Goal: Task Accomplishment & Management: Manage account settings

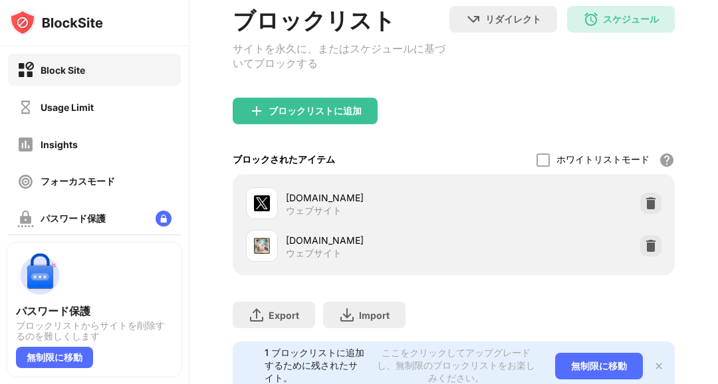
scroll to position [134, 0]
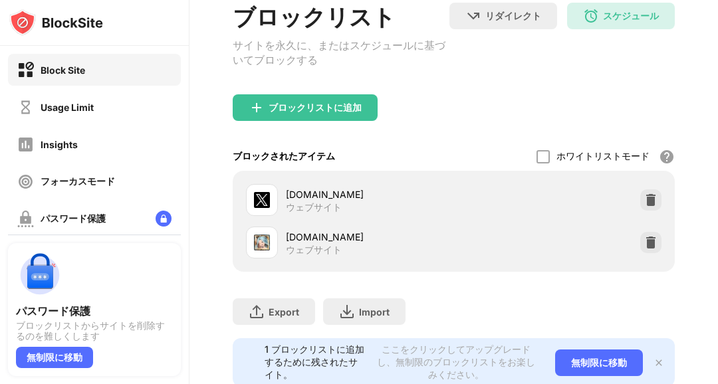
click at [659, 249] on div at bounding box center [651, 242] width 21 height 21
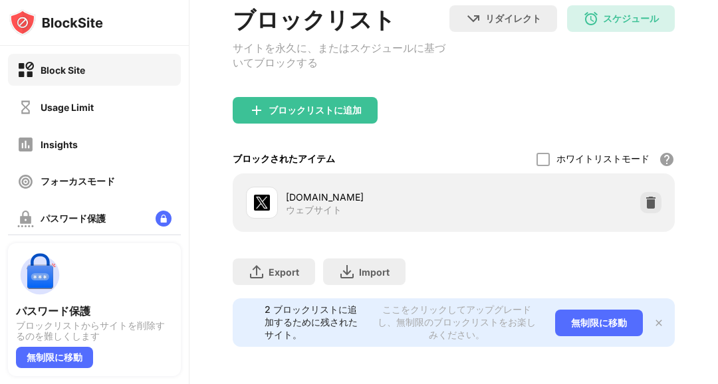
scroll to position [108, 0]
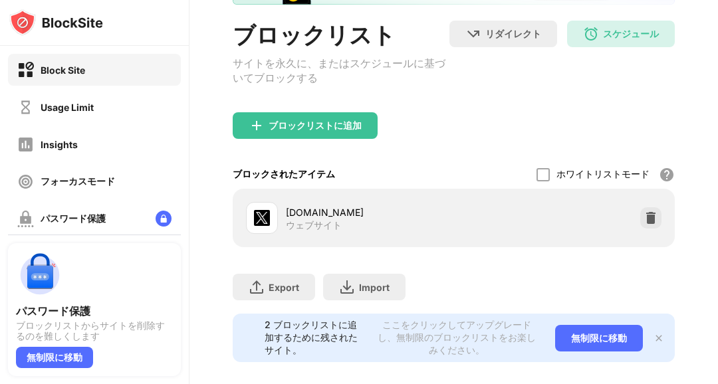
click at [126, 103] on div "Usage Limit" at bounding box center [94, 107] width 173 height 32
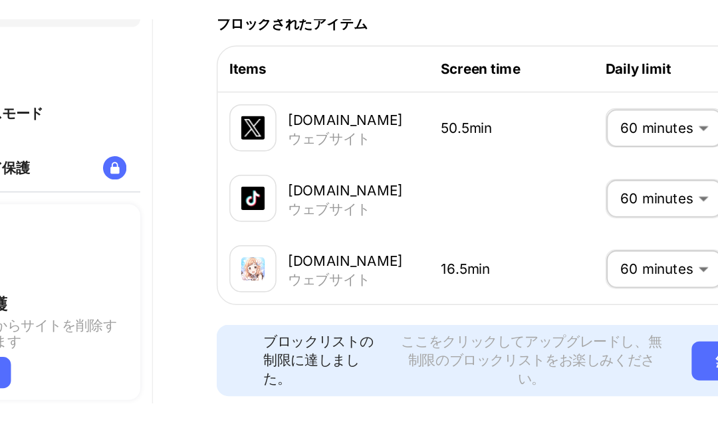
scroll to position [1, 0]
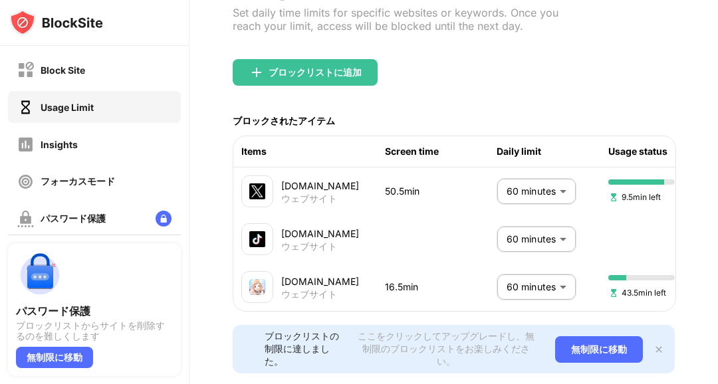
click at [86, 150] on div "Insights" at bounding box center [94, 144] width 173 height 32
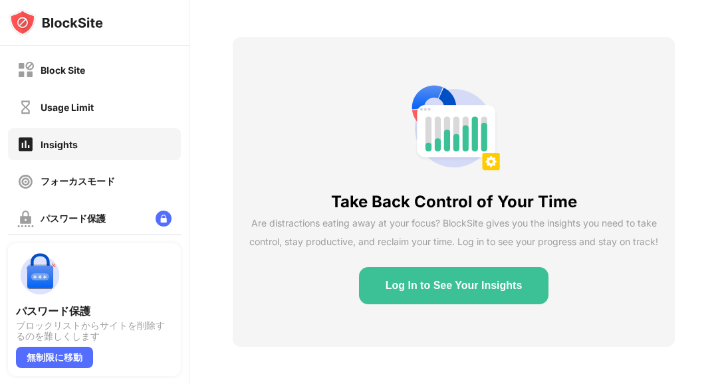
click at [119, 71] on div "Block Site" at bounding box center [94, 70] width 173 height 32
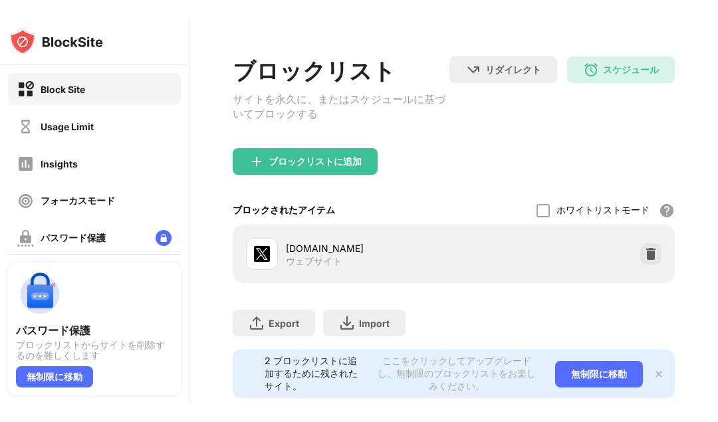
scroll to position [63, 0]
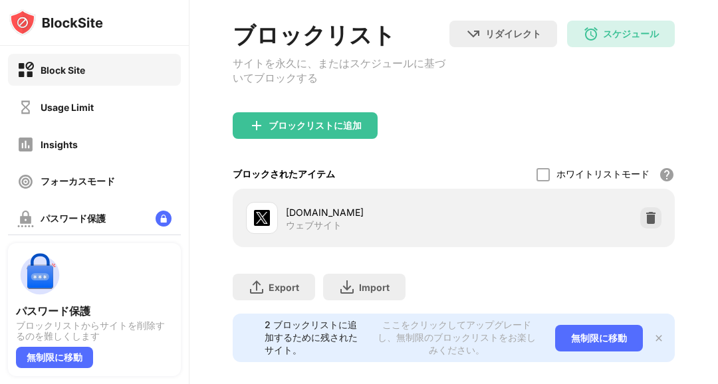
click at [659, 38] on div "スケジュール" at bounding box center [631, 34] width 56 height 13
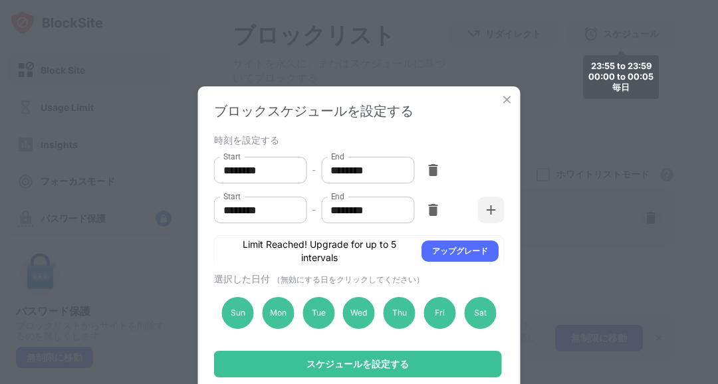
click at [396, 206] on input "********" at bounding box center [363, 210] width 84 height 27
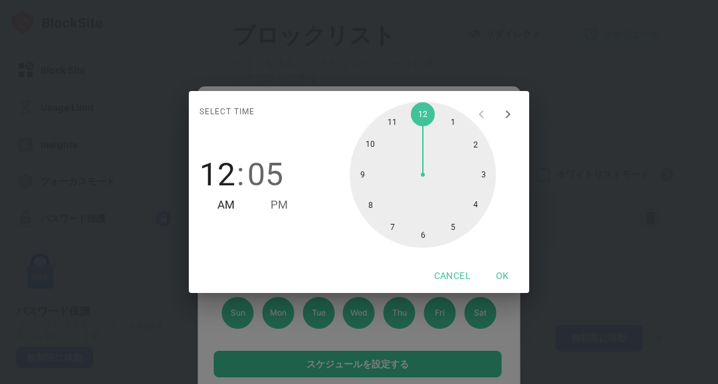
click at [275, 168] on span "05" at bounding box center [265, 174] width 36 height 37
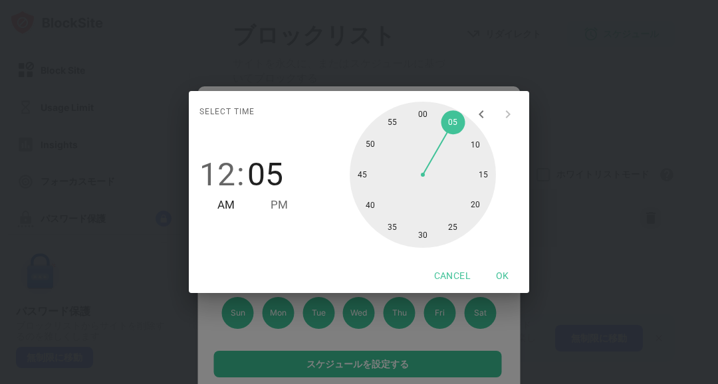
click at [398, 121] on div at bounding box center [423, 175] width 146 height 146
click at [394, 123] on div at bounding box center [423, 175] width 146 height 146
click at [216, 174] on span "12" at bounding box center [218, 174] width 36 height 37
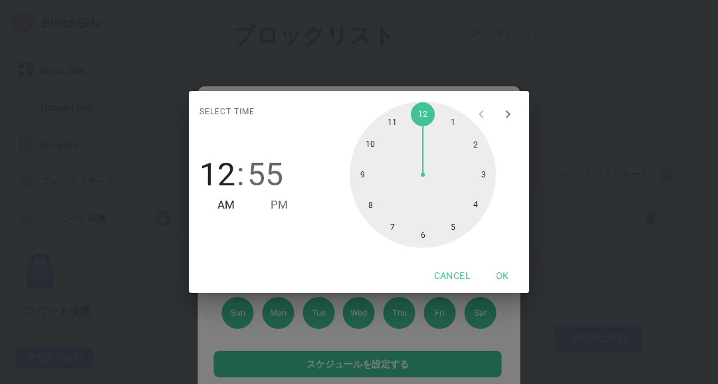
click at [451, 116] on div at bounding box center [423, 175] width 146 height 146
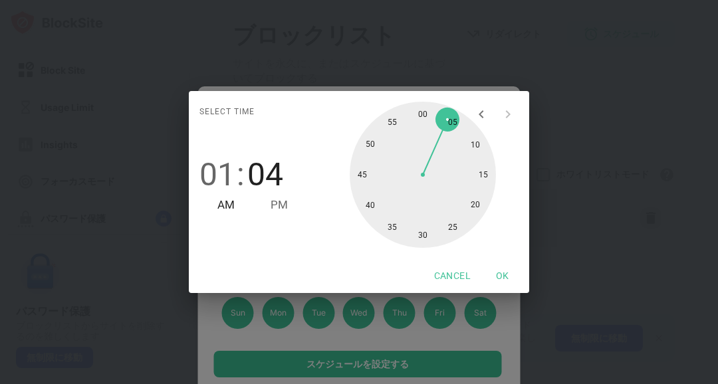
click at [420, 110] on div at bounding box center [423, 175] width 146 height 146
click at [501, 277] on button "OK" at bounding box center [503, 276] width 43 height 25
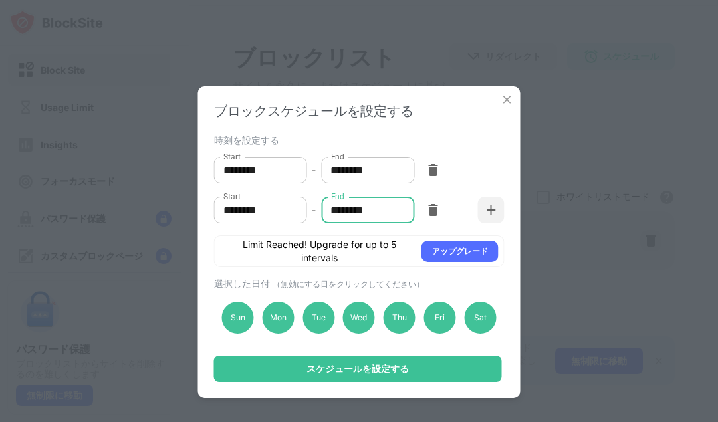
scroll to position [25, 0]
click at [387, 210] on input "********" at bounding box center [363, 210] width 84 height 27
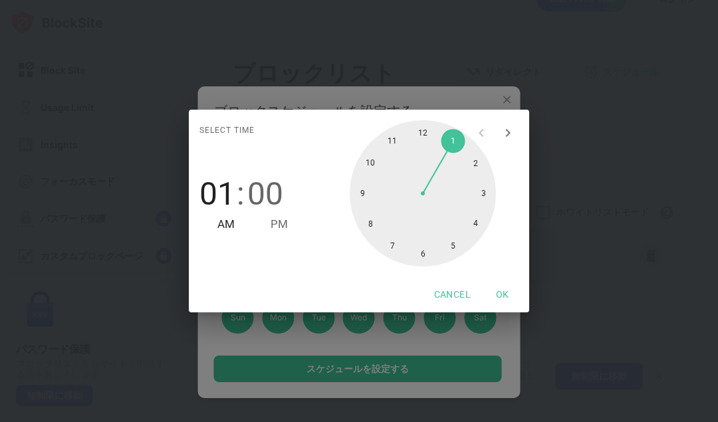
click at [476, 164] on div at bounding box center [423, 193] width 146 height 146
type input "********"
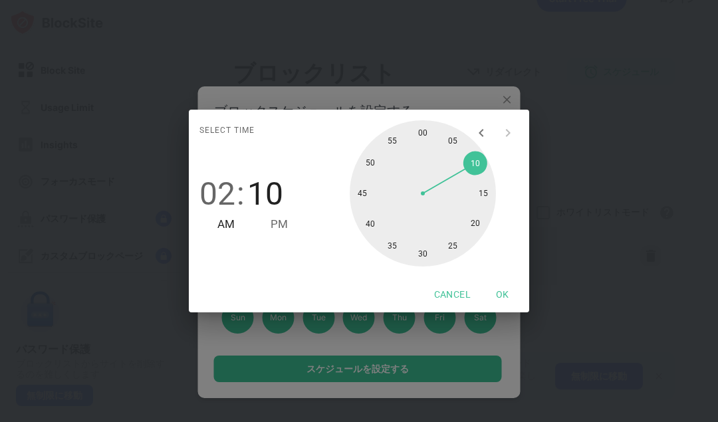
click at [497, 294] on button "OK" at bounding box center [503, 295] width 43 height 25
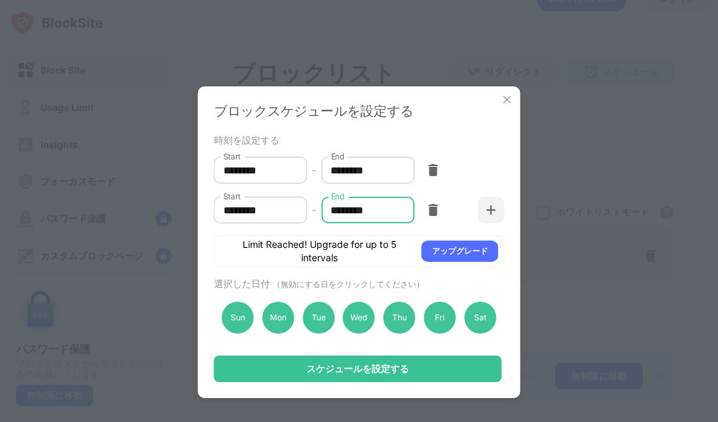
click at [450, 376] on div "スケジュールを設定する" at bounding box center [358, 369] width 288 height 27
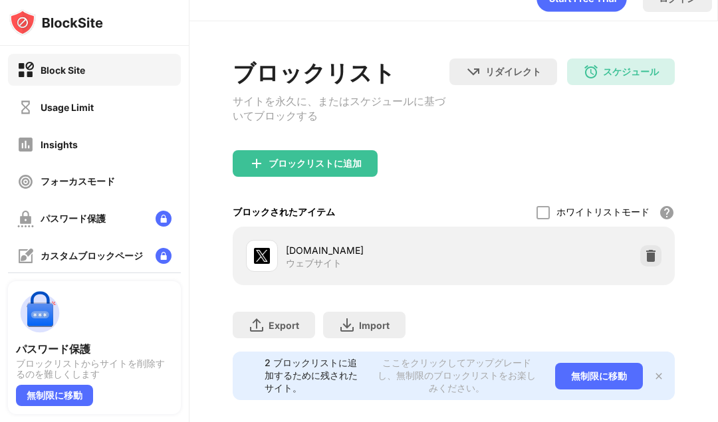
click at [371, 150] on div "ブロックリストに追加" at bounding box center [305, 163] width 145 height 27
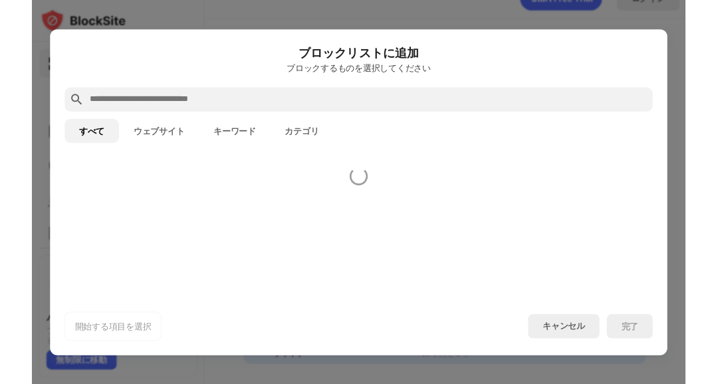
scroll to position [17, 0]
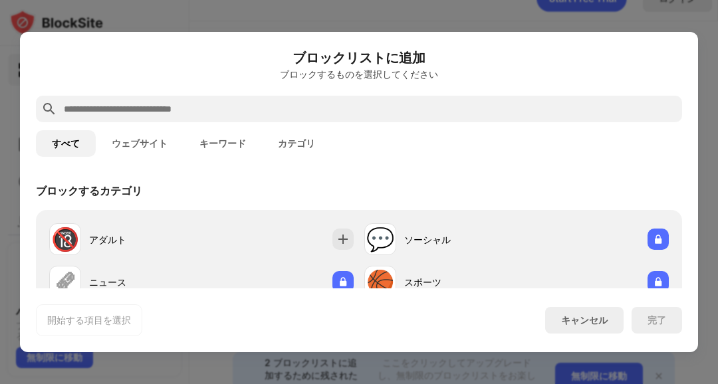
click at [455, 101] on input "text" at bounding box center [370, 109] width 615 height 16
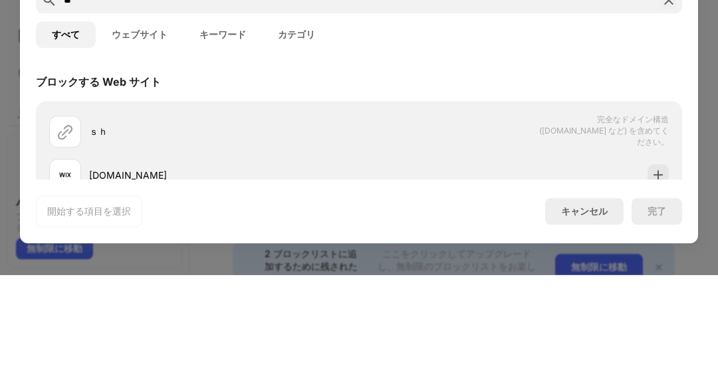
type input "*"
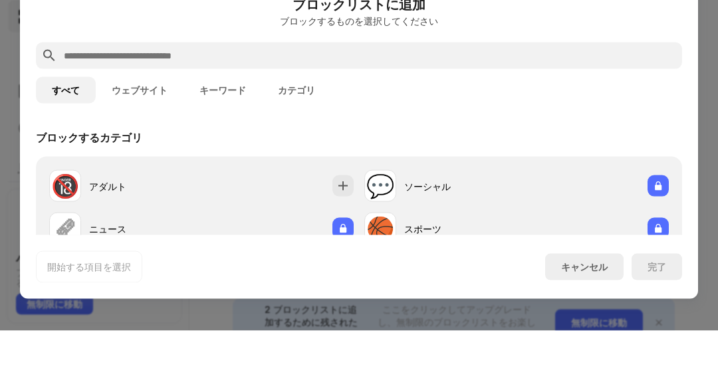
scroll to position [0, 0]
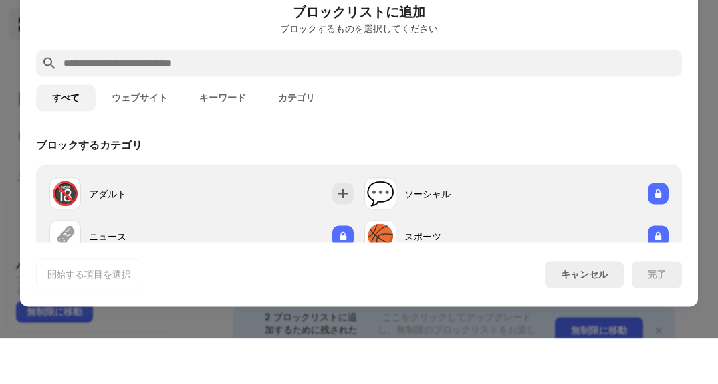
click at [445, 101] on input "text" at bounding box center [370, 109] width 615 height 16
paste input "**********"
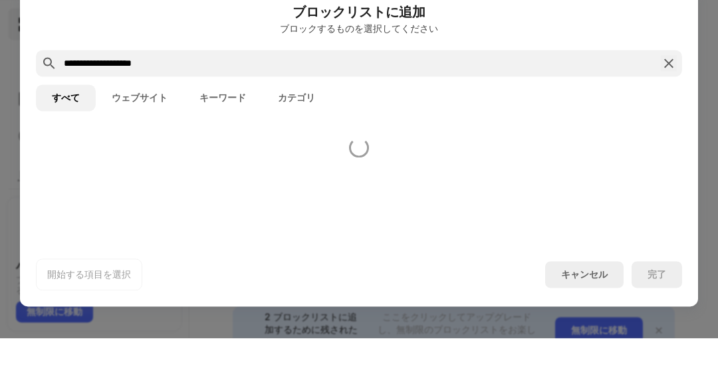
type input "**********"
click at [529, 151] on div "すべて ウェブサイト キーワード カテゴリ" at bounding box center [359, 143] width 647 height 43
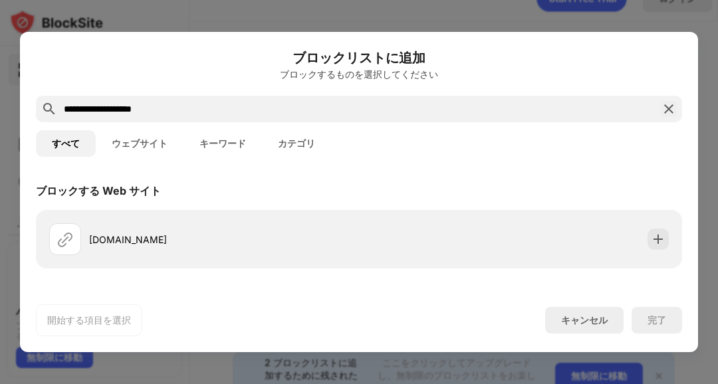
click at [662, 233] on img at bounding box center [658, 239] width 13 height 13
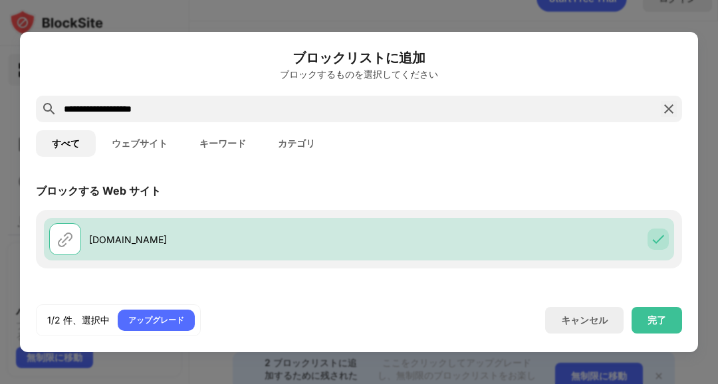
click at [659, 326] on div "完了" at bounding box center [657, 320] width 19 height 11
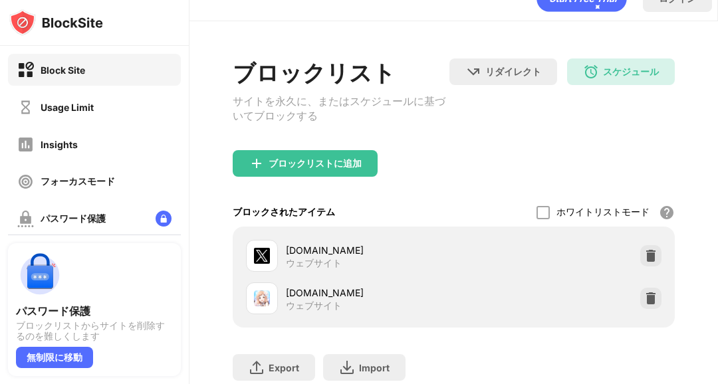
click at [637, 77] on div "スケジュール" at bounding box center [631, 72] width 56 height 13
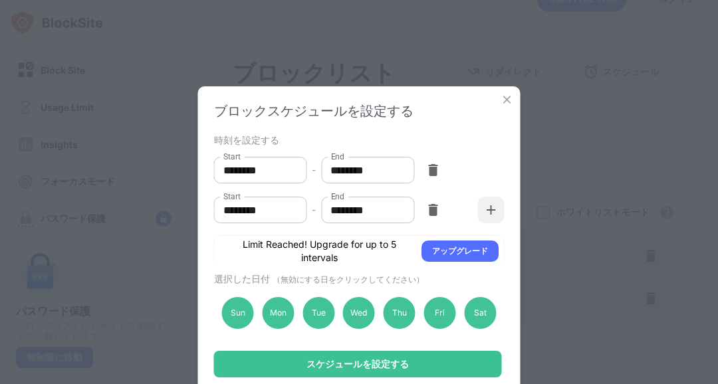
click at [651, 154] on div "ブロックスケジュールを設定する 時刻を設定する Start ******** Start - End ******** End Start ******** …" at bounding box center [359, 192] width 718 height 384
click at [512, 102] on img at bounding box center [507, 99] width 13 height 13
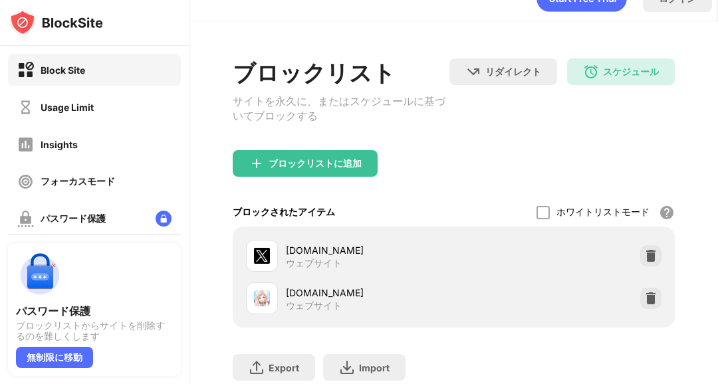
click at [360, 166] on div "ブロックリストに追加" at bounding box center [315, 163] width 93 height 11
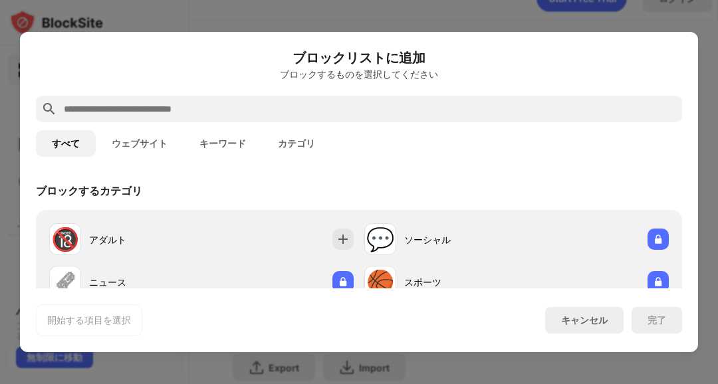
click at [96, 101] on input "text" at bounding box center [370, 109] width 615 height 16
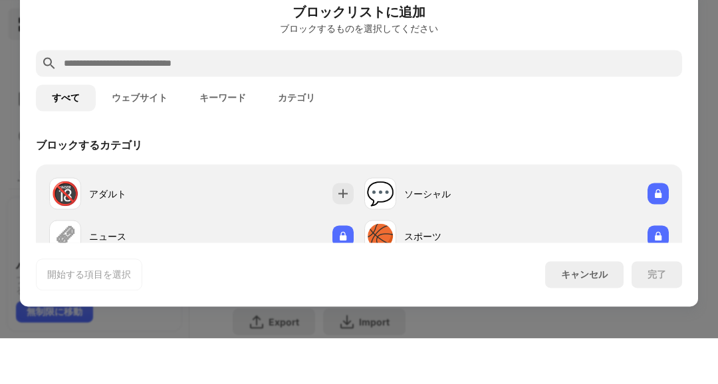
click at [488, 101] on input "text" at bounding box center [370, 109] width 615 height 16
paste input "**********"
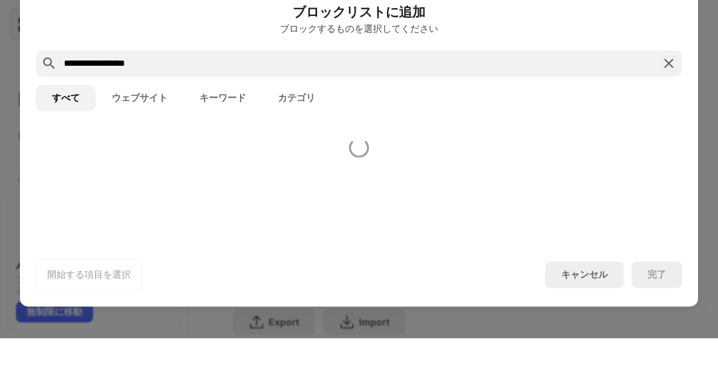
type input "**********"
click at [527, 142] on div "すべて ウェブサイト キーワード カテゴリ" at bounding box center [359, 143] width 647 height 43
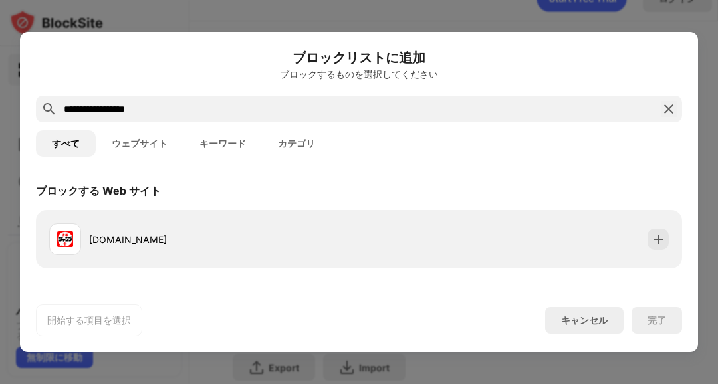
click at [653, 236] on div at bounding box center [658, 239] width 21 height 21
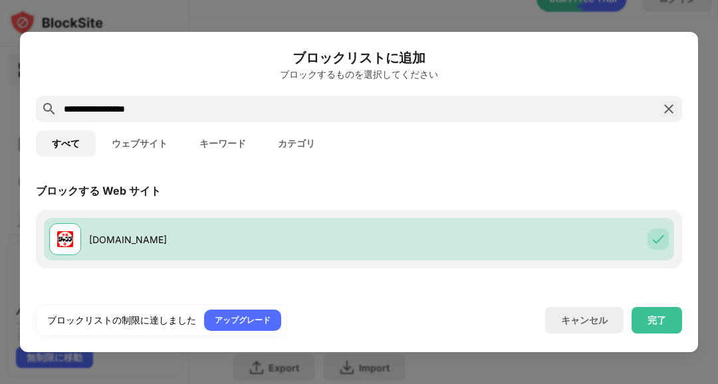
click at [654, 326] on div "完了" at bounding box center [657, 320] width 19 height 11
